Goal: Task Accomplishment & Management: Complete application form

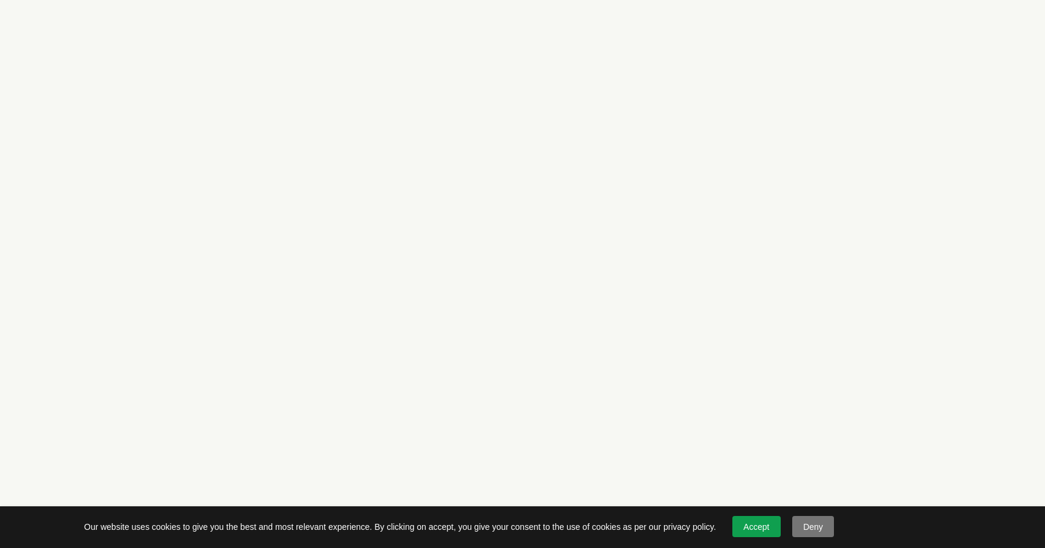
click at [753, 519] on link "Accept" at bounding box center [756, 526] width 48 height 21
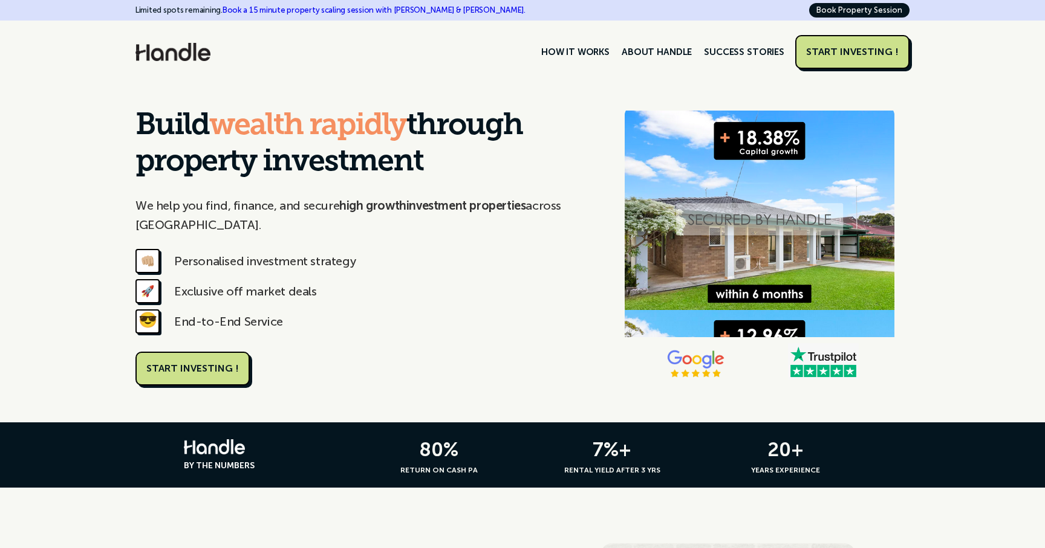
click at [819, 51] on div "START INVESTING !" at bounding box center [852, 52] width 92 height 12
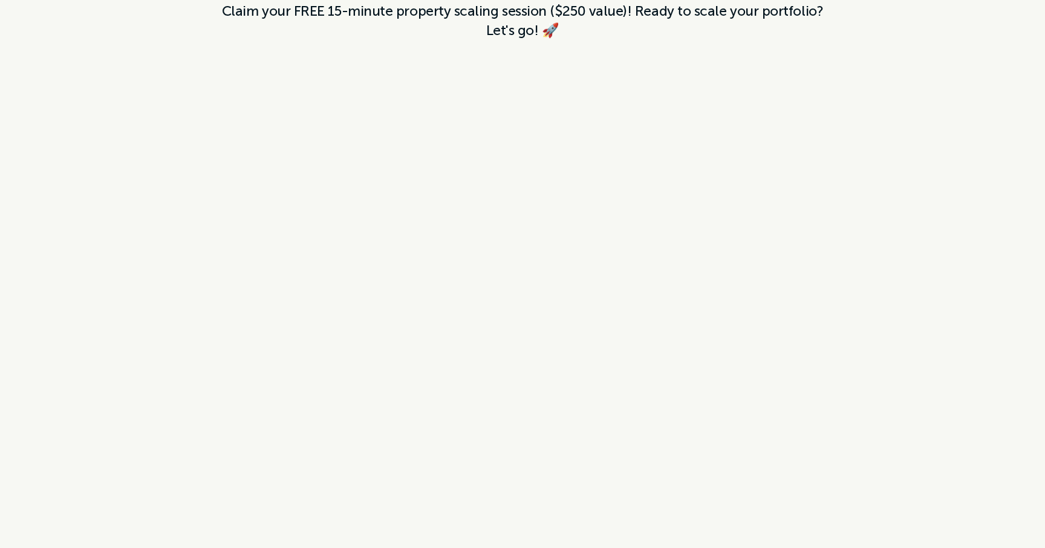
scroll to position [251, 0]
